Goal: Information Seeking & Learning: Understand process/instructions

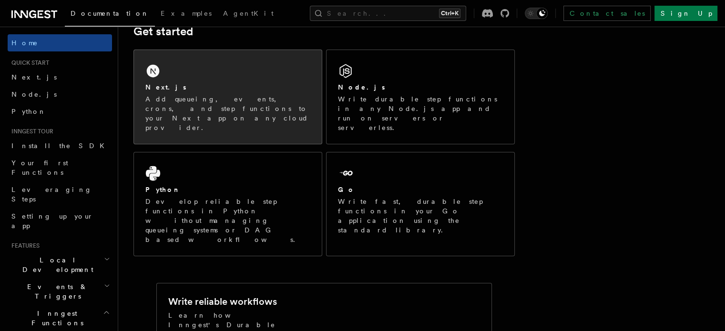
scroll to position [130, 0]
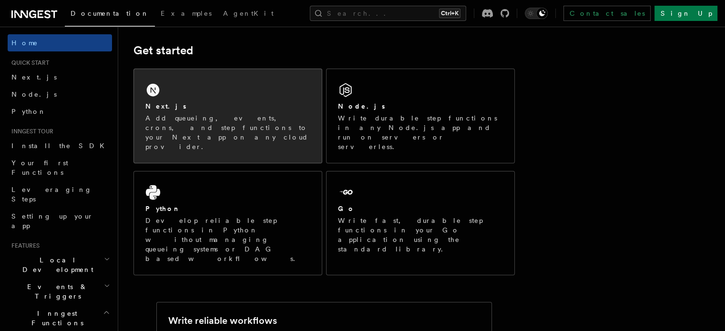
click at [200, 99] on div "Next.js Add queueing, events, crons, and step functions to your Next app on any…" at bounding box center [228, 116] width 188 height 94
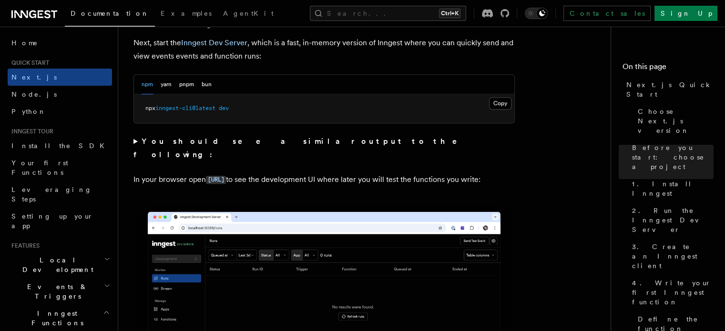
scroll to position [690, 0]
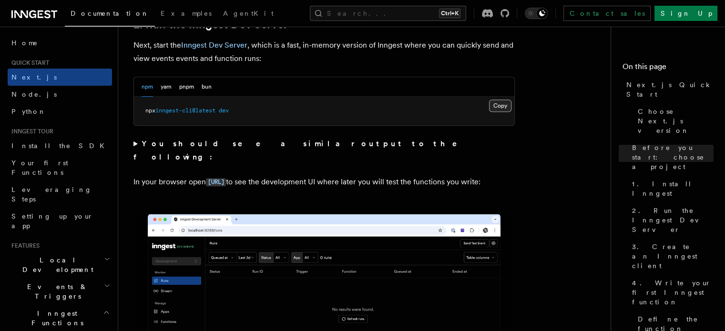
click at [496, 106] on button "Copy Copied" at bounding box center [500, 106] width 22 height 12
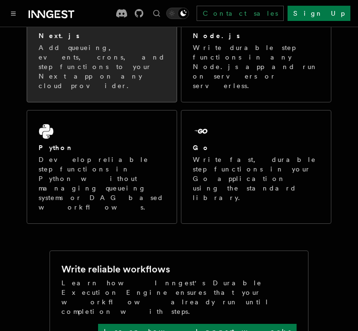
click at [101, 47] on p "Add queueing, events, crons, and step functions to your Next app on any cloud p…" at bounding box center [102, 67] width 127 height 48
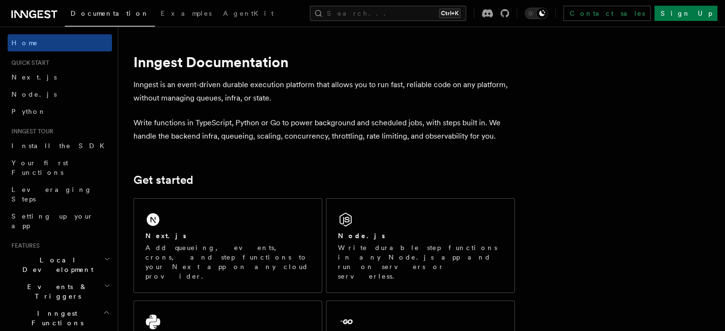
click at [27, 11] on icon at bounding box center [21, 14] width 14 height 8
